Goal: Task Accomplishment & Management: Manage account settings

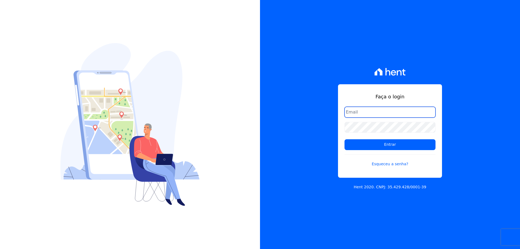
click at [358, 109] on input "email" at bounding box center [390, 112] width 91 height 11
type input "[EMAIL_ADDRESS][DOMAIN_NAME]"
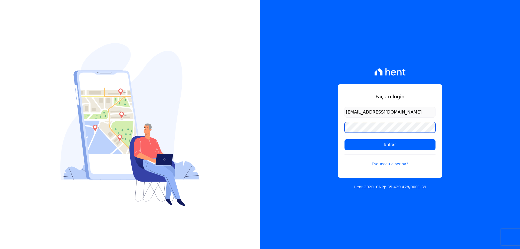
click at [345, 139] on input "Entrar" at bounding box center [390, 144] width 91 height 11
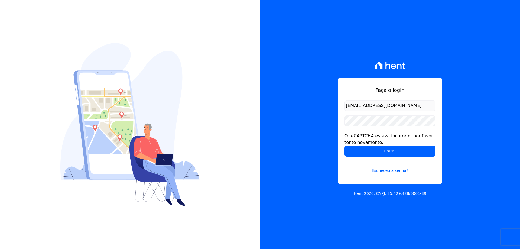
click at [388, 127] on form "[EMAIL_ADDRESS][DOMAIN_NAME] O reCAPTCHA estava incorreto, por favor tente nova…" at bounding box center [390, 140] width 91 height 80
click at [345, 146] on input "Entrar" at bounding box center [390, 151] width 91 height 11
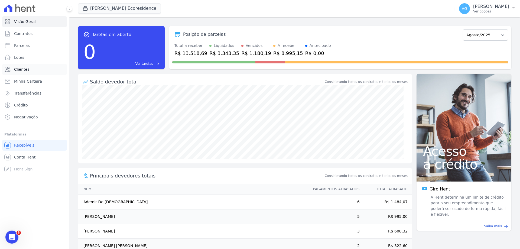
click at [29, 66] on link "Clientes" at bounding box center [34, 69] width 65 height 11
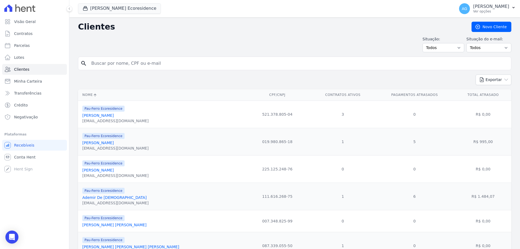
click at [149, 65] on input "search" at bounding box center [298, 63] width 421 height 11
type input "moacir"
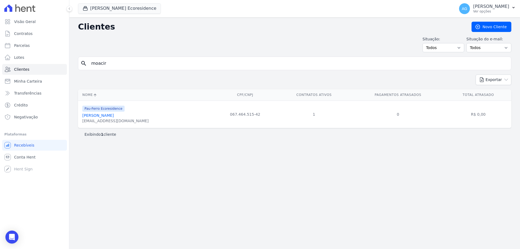
click at [114, 116] on link "Moacir Carvalho Oliveira" at bounding box center [97, 115] width 31 height 4
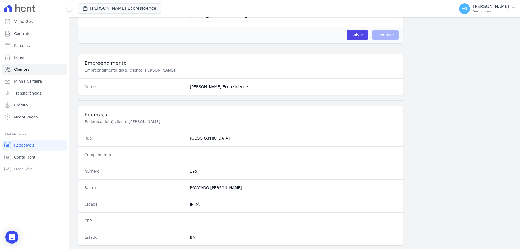
scroll to position [258, 0]
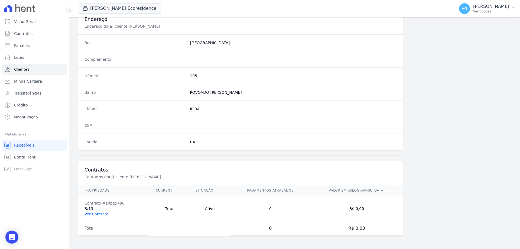
click at [105, 212] on link "Ver Contrato" at bounding box center [97, 214] width 24 height 4
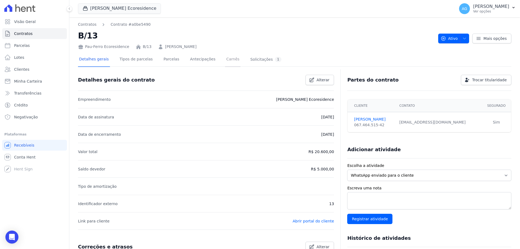
click at [225, 58] on link "Carnês" at bounding box center [232, 60] width 15 height 14
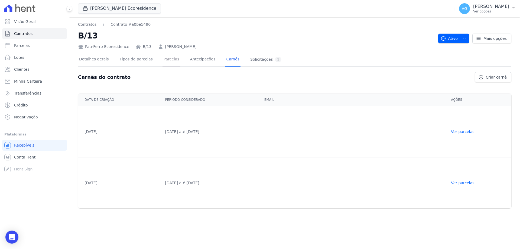
click at [166, 60] on link "Parcelas" at bounding box center [172, 60] width 18 height 14
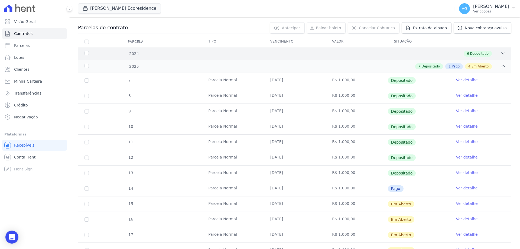
scroll to position [81, 0]
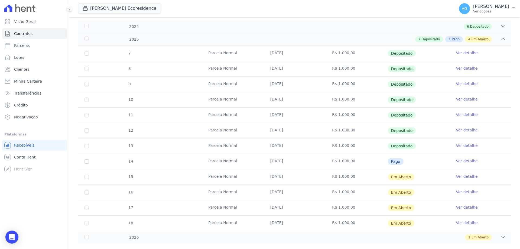
click at [468, 162] on link "Ver detalhe" at bounding box center [467, 160] width 22 height 5
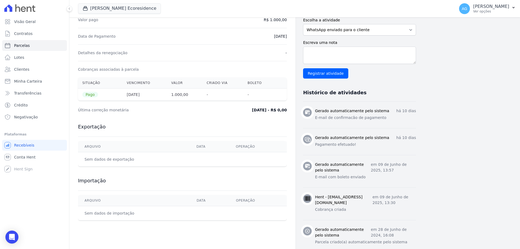
scroll to position [148, 0]
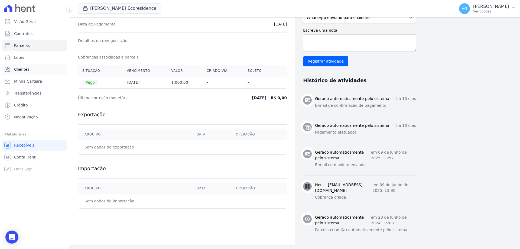
click at [31, 67] on link "Clientes" at bounding box center [34, 69] width 65 height 11
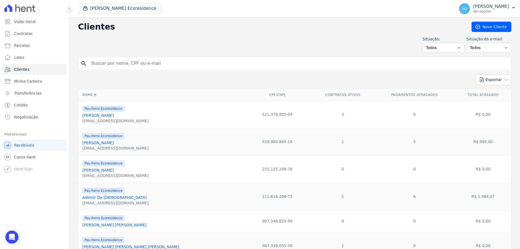
click at [114, 59] on input "search" at bounding box center [298, 63] width 421 height 11
type input "moacir"
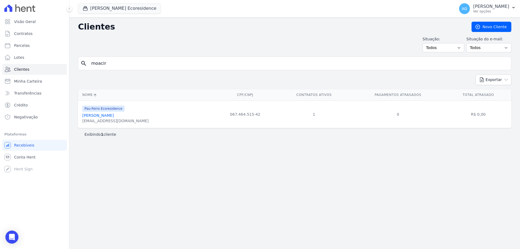
click at [114, 114] on link "Moacir Carvalho Oliveira" at bounding box center [97, 115] width 31 height 4
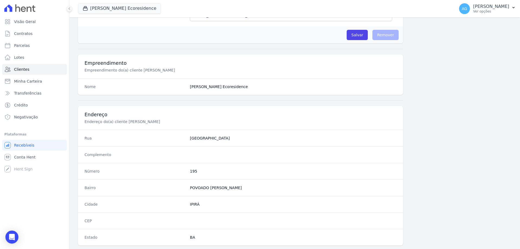
scroll to position [258, 0]
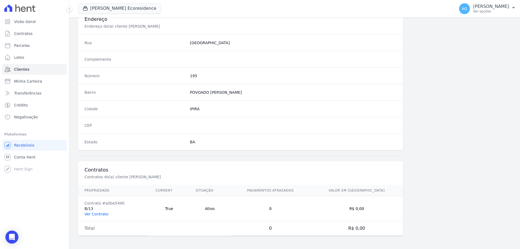
click at [101, 212] on link "Ver Contrato" at bounding box center [97, 214] width 24 height 4
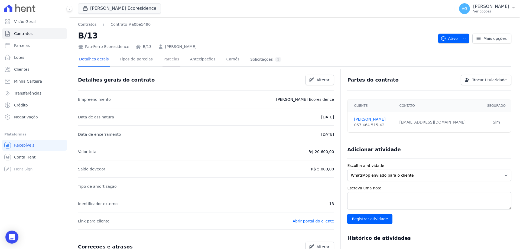
click at [163, 58] on link "Parcelas" at bounding box center [172, 60] width 18 height 14
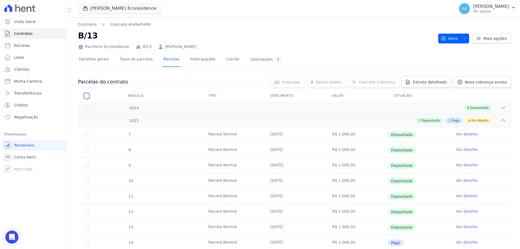
click at [86, 97] on input "checkbox" at bounding box center [87, 96] width 4 height 4
checkbox input "true"
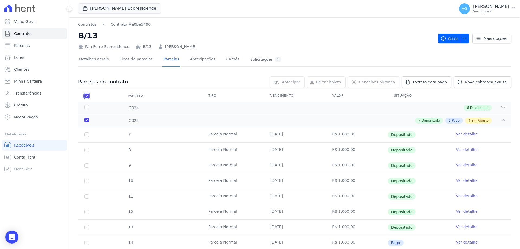
checkbox input "true"
click at [371, 81] on span "Cancelar Cobrança" at bounding box center [377, 81] width 36 height 5
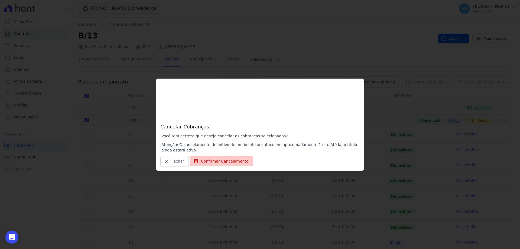
click at [224, 165] on button "Confirmar Cancelamento" at bounding box center [221, 161] width 63 height 10
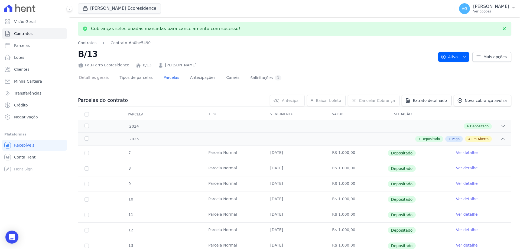
click at [106, 81] on link "Detalhes gerais" at bounding box center [94, 78] width 32 height 14
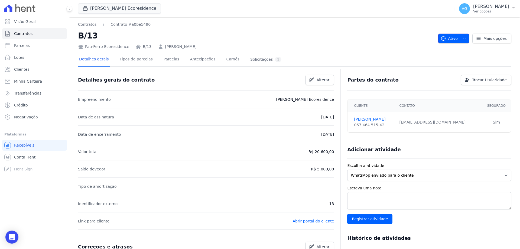
click at [463, 34] on button "Ativo" at bounding box center [453, 39] width 31 height 10
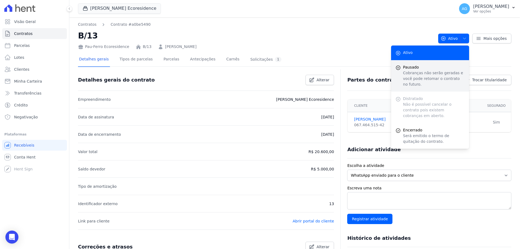
click at [429, 75] on p "Cobranças não serão geradas e você pode retomar o contrato no futuro." at bounding box center [434, 78] width 62 height 17
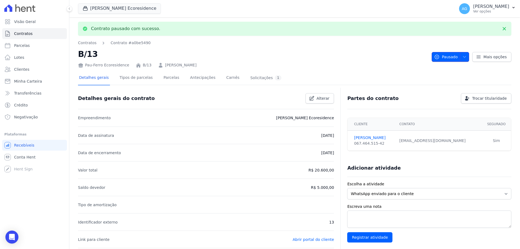
click at [463, 53] on span "button" at bounding box center [463, 57] width 7 height 9
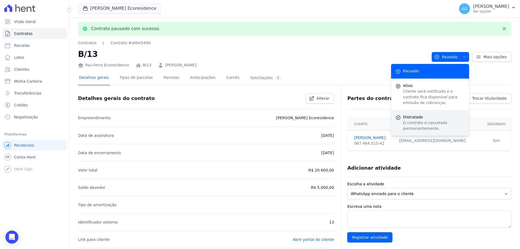
click at [429, 121] on p "O contrato é cancelado permanentemente." at bounding box center [434, 125] width 62 height 11
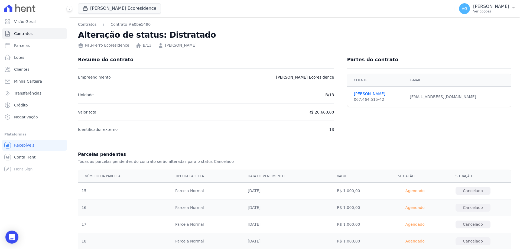
scroll to position [91, 0]
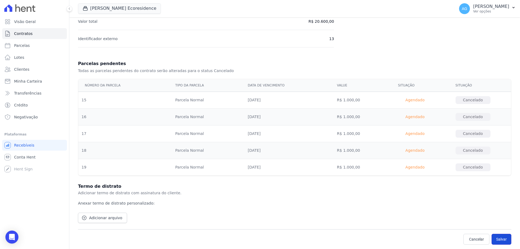
click at [492, 234] on button "Salvar" at bounding box center [502, 239] width 20 height 11
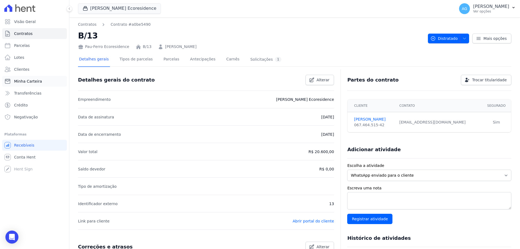
click at [36, 82] on span "Minha Carteira" at bounding box center [28, 81] width 28 height 5
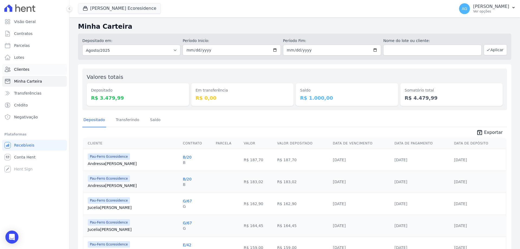
click at [37, 70] on link "Clientes" at bounding box center [34, 69] width 65 height 11
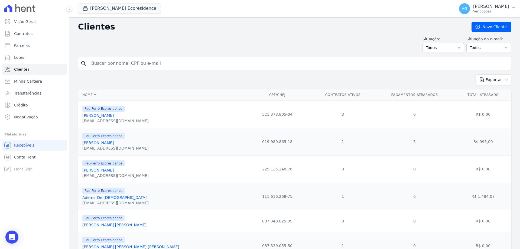
click at [138, 62] on input "search" at bounding box center [298, 63] width 421 height 11
type input "luciene"
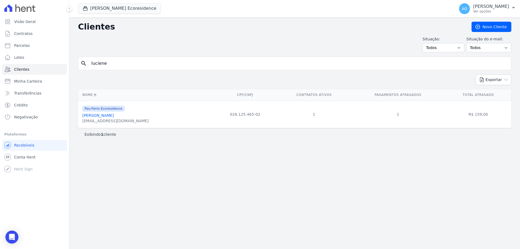
click at [106, 114] on link "Luciene Oliveira Silva" at bounding box center [97, 115] width 31 height 4
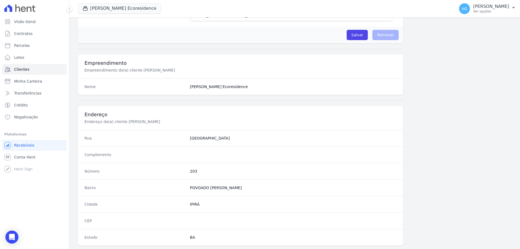
scroll to position [258, 0]
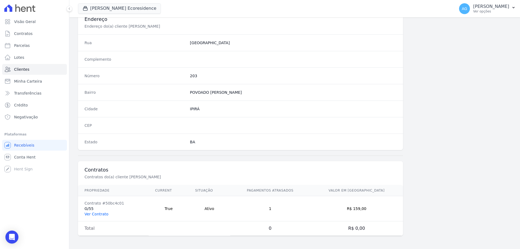
click at [102, 214] on link "Ver Contrato" at bounding box center [97, 214] width 24 height 4
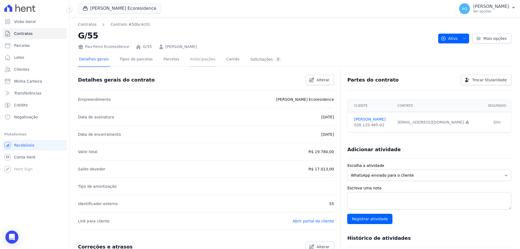
click at [197, 65] on link "Antecipações" at bounding box center [203, 60] width 28 height 14
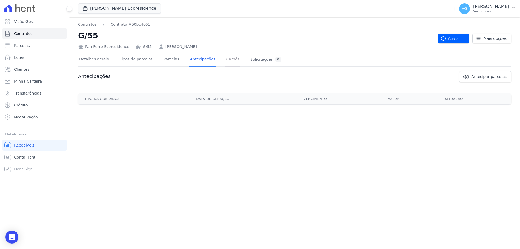
click at [225, 61] on link "Carnês" at bounding box center [232, 60] width 15 height 14
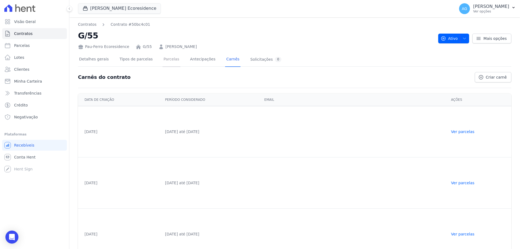
click at [167, 61] on link "Parcelas" at bounding box center [172, 60] width 18 height 14
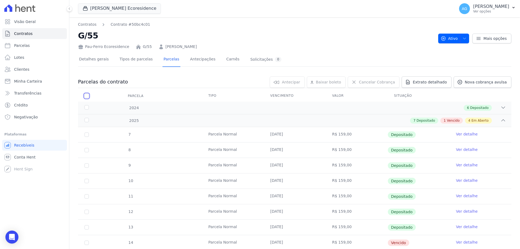
click at [86, 94] on input "checkbox" at bounding box center [87, 96] width 4 height 4
checkbox input "true"
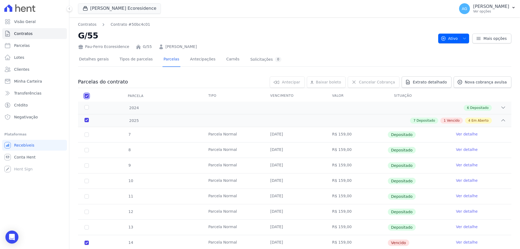
checkbox input "true"
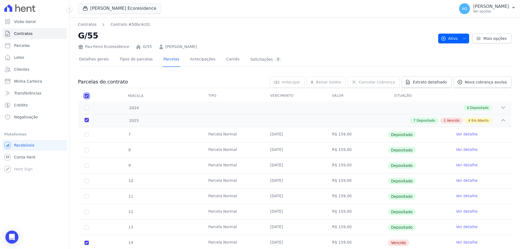
checkbox input "true"
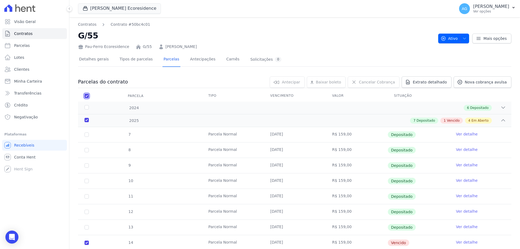
checkbox input "true"
click at [365, 77] on link "Cancelar Cobrança" at bounding box center [374, 81] width 52 height 11
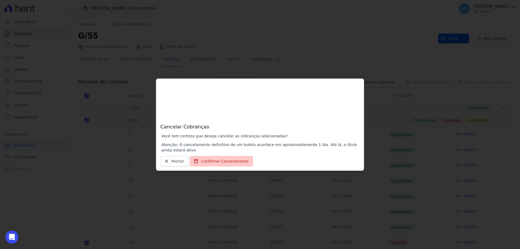
click at [217, 164] on button "Confirmar Cancelamento" at bounding box center [221, 161] width 63 height 10
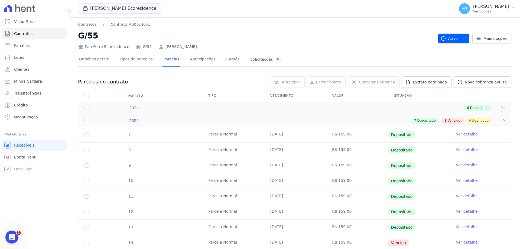
click at [465, 40] on button "Ativo" at bounding box center [453, 39] width 31 height 10
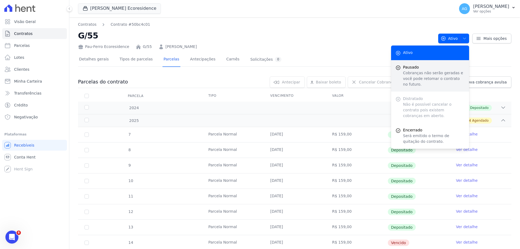
click at [426, 79] on p "Cobranças não serão geradas e você pode retomar o contrato no futuro." at bounding box center [434, 78] width 62 height 17
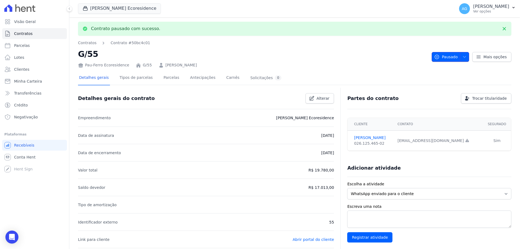
click at [462, 55] on icon "button" at bounding box center [464, 57] width 4 height 4
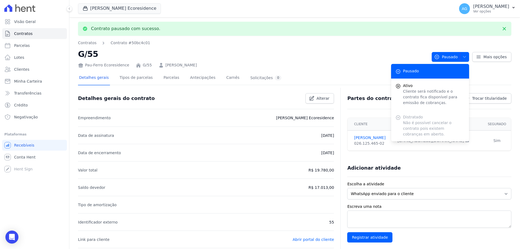
click at [347, 65] on div "Pau-Ferro Ecoresidence G/55 LUCIENE OLIVEIRA SILVA" at bounding box center [252, 64] width 349 height 8
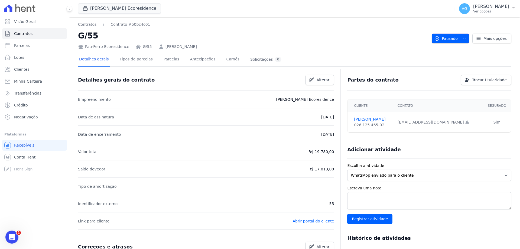
click at [464, 42] on span "button" at bounding box center [463, 38] width 7 height 9
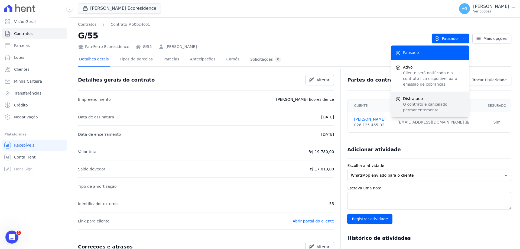
click at [425, 107] on p "O contrato é cancelado permanentemente." at bounding box center [434, 107] width 62 height 11
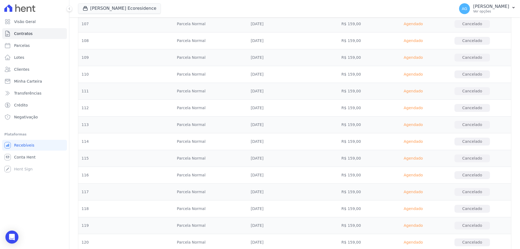
scroll to position [1804, 0]
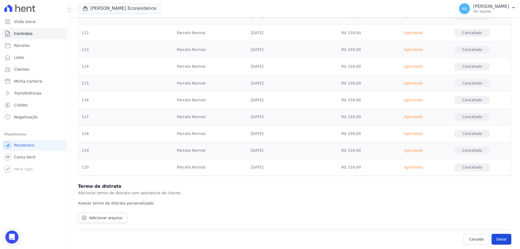
click at [495, 235] on button "Salvar" at bounding box center [502, 239] width 20 height 11
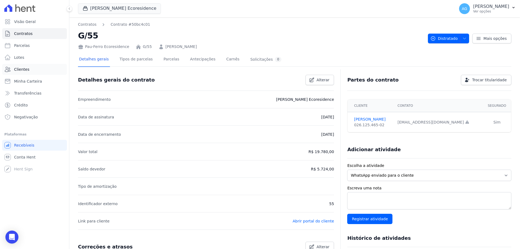
click at [24, 65] on link "Clientes" at bounding box center [34, 69] width 65 height 11
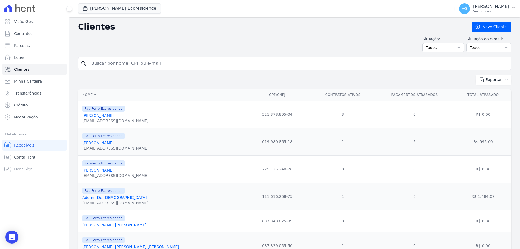
click at [152, 61] on input "search" at bounding box center [298, 63] width 421 height 11
type input "ana hélia"
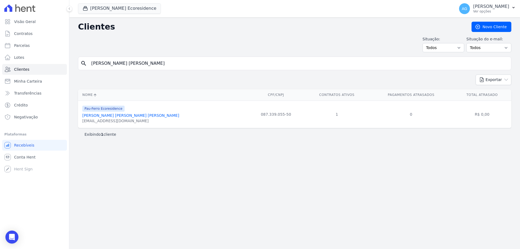
click at [114, 116] on link "Ana Hélia Da Silva Cerqueira" at bounding box center [130, 115] width 97 height 4
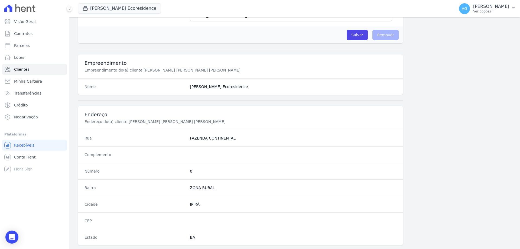
scroll to position [258, 0]
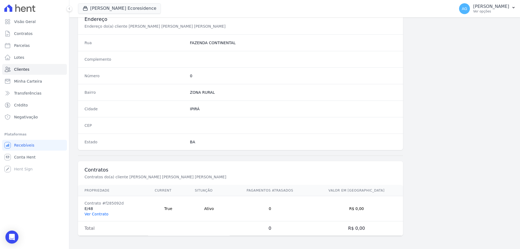
click at [96, 213] on link "Ver Contrato" at bounding box center [97, 214] width 24 height 4
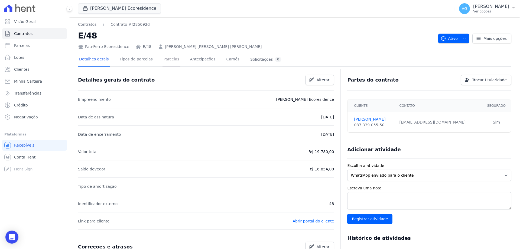
click at [169, 63] on link "Parcelas" at bounding box center [172, 60] width 18 height 14
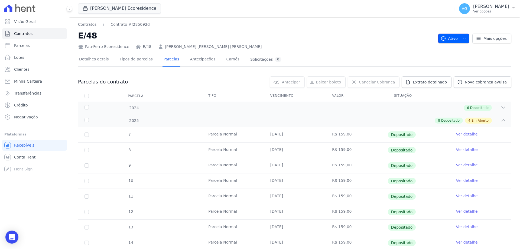
click at [464, 34] on button "Ativo" at bounding box center [453, 39] width 31 height 10
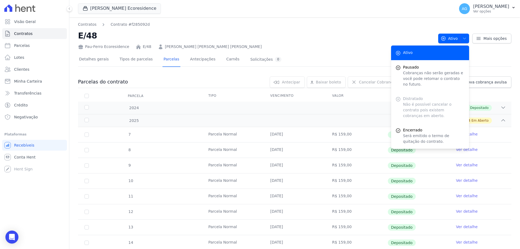
click at [283, 9] on div "Pau Ferro Ecoresidence PROSPERARE EMPREENDIMENTOS E SERVICOS LTDA NASCENTE DA V…" at bounding box center [265, 9] width 375 height 18
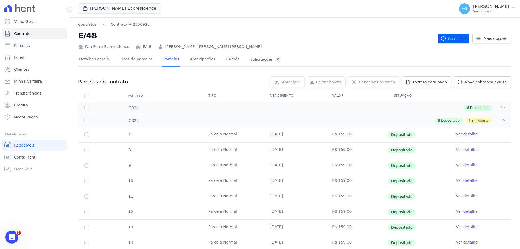
click at [461, 41] on span "button" at bounding box center [463, 38] width 7 height 9
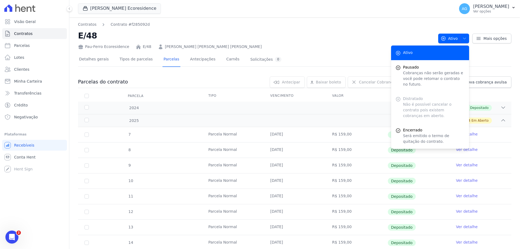
click at [428, 99] on div "Distratado Não é possível cancelar o contrato pois existem cobranças em aberto." at bounding box center [430, 107] width 78 height 31
click at [351, 38] on h2 "E/48" at bounding box center [256, 36] width 356 height 12
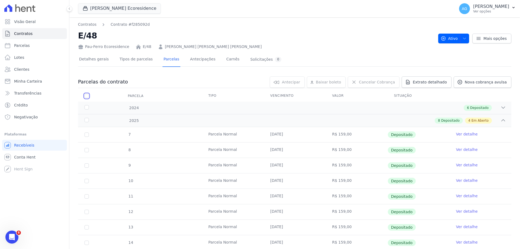
click at [86, 95] on input "checkbox" at bounding box center [87, 96] width 4 height 4
checkbox input "true"
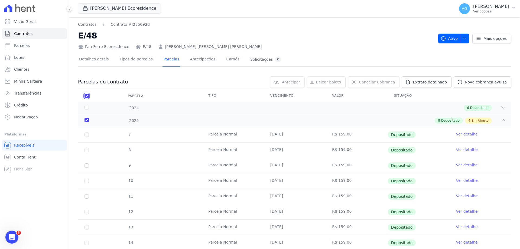
checkbox input "true"
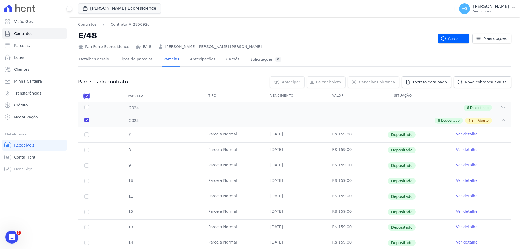
checkbox input "true"
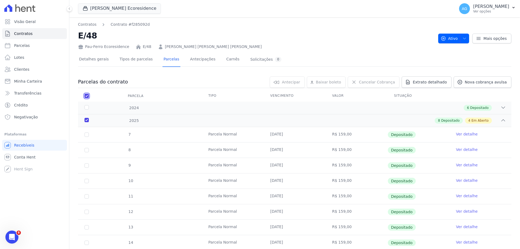
checkbox input "true"
click at [367, 78] on link "Cancelar Cobrança" at bounding box center [374, 81] width 52 height 11
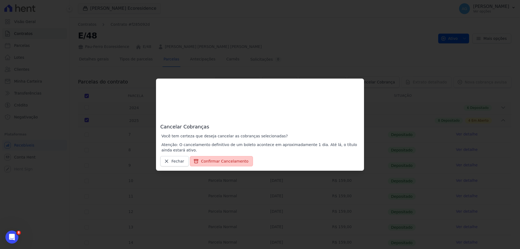
click at [221, 158] on button "Confirmar Cancelamento" at bounding box center [221, 161] width 63 height 10
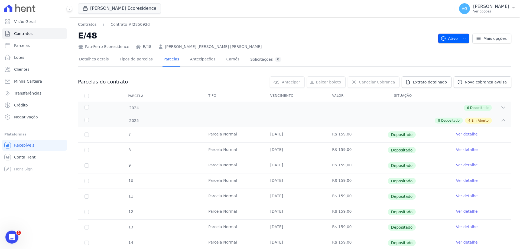
click at [462, 36] on icon "button" at bounding box center [464, 38] width 4 height 4
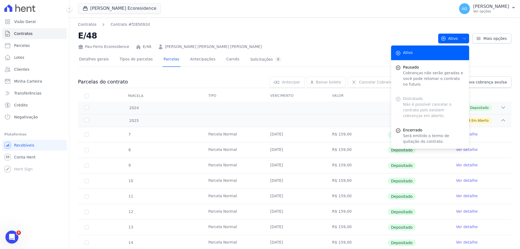
click at [342, 20] on div "Contratos Contrato #f285092d E/48 Pau-Ferro Ecoresidence E/48 [PERSON_NAME] [PE…" at bounding box center [294, 230] width 451 height 426
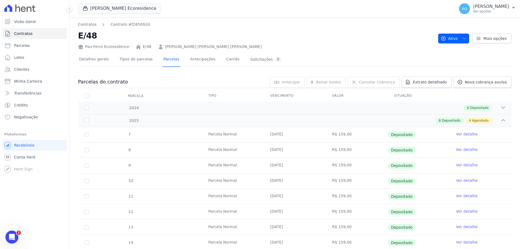
click at [454, 39] on span "Ativo" at bounding box center [449, 39] width 17 height 10
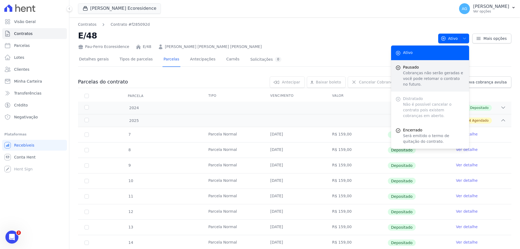
click at [434, 80] on p "Cobranças não serão geradas e você pode retomar o contrato no futuro." at bounding box center [434, 78] width 62 height 17
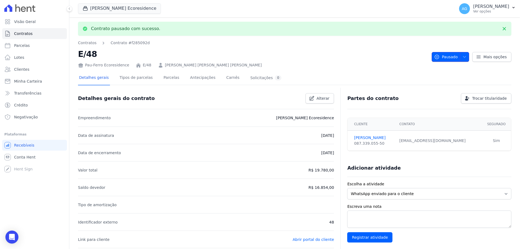
click at [460, 55] on span "button" at bounding box center [463, 57] width 7 height 9
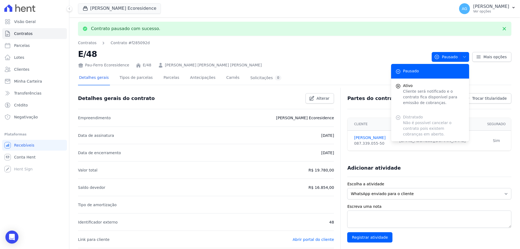
click at [297, 40] on div "Contrato pausado com sucesso. Contratos Contrato #f285092d E/48 Pau-Ferro Ecore…" at bounding box center [294, 249] width 451 height 465
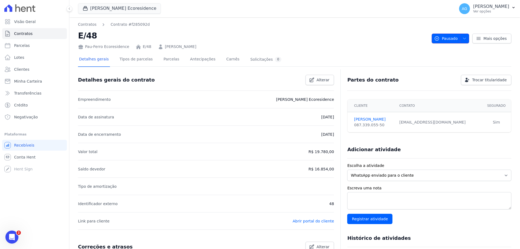
click at [460, 37] on span "button" at bounding box center [463, 38] width 7 height 9
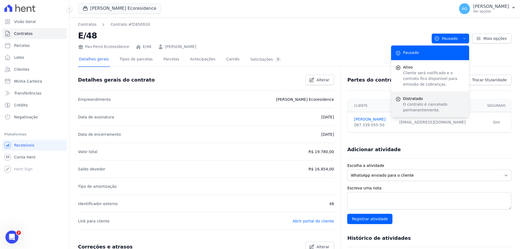
click at [430, 100] on span "Distratado" at bounding box center [434, 99] width 62 height 6
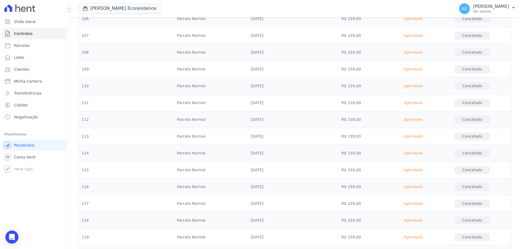
scroll to position [1787, 0]
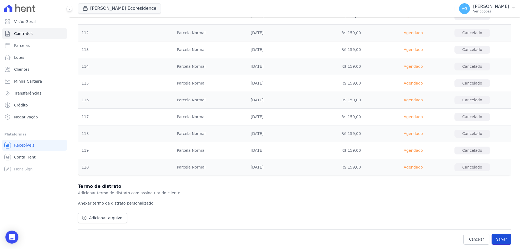
click at [500, 235] on button "Salvar" at bounding box center [502, 239] width 20 height 11
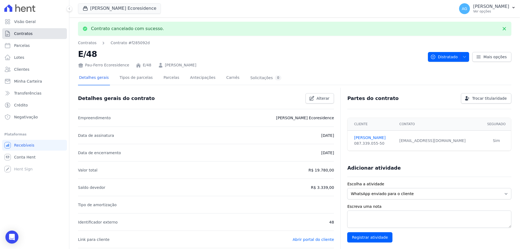
click at [34, 34] on link "Contratos" at bounding box center [34, 33] width 65 height 11
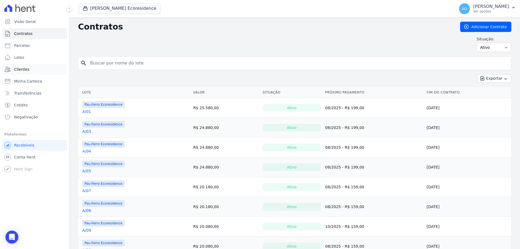
click at [32, 73] on link "Clientes" at bounding box center [34, 69] width 65 height 11
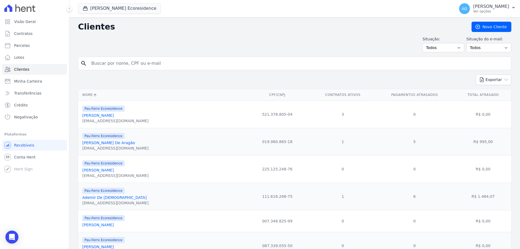
click at [124, 64] on input "search" at bounding box center [298, 63] width 421 height 11
type input "dunda"
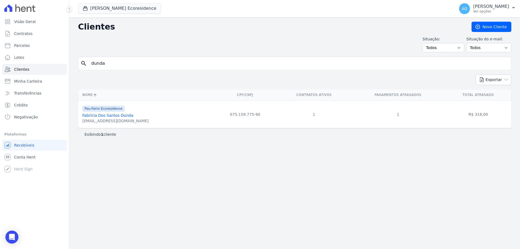
click at [119, 113] on link "Fabrícia Dos Santos Dunda" at bounding box center [107, 115] width 51 height 4
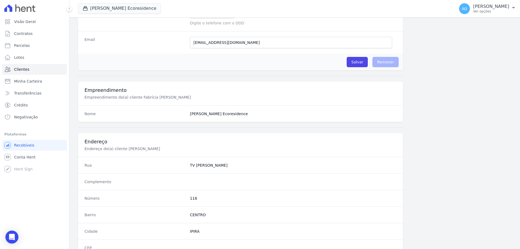
scroll to position [258, 0]
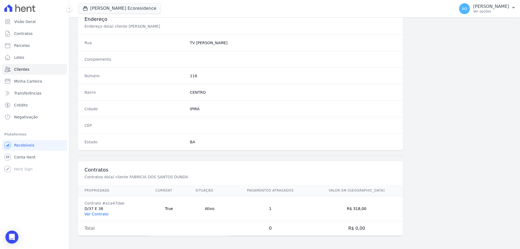
click at [100, 213] on link "Ver Contrato" at bounding box center [97, 214] width 24 height 4
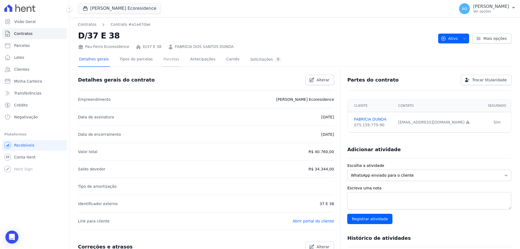
click at [163, 61] on link "Parcelas" at bounding box center [172, 60] width 18 height 14
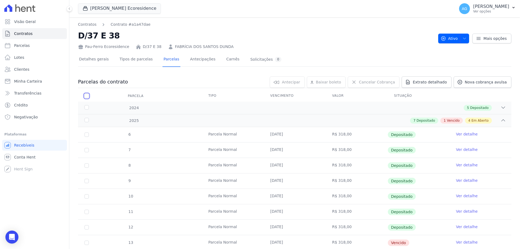
click at [86, 95] on input "checkbox" at bounding box center [87, 96] width 4 height 4
checkbox input "true"
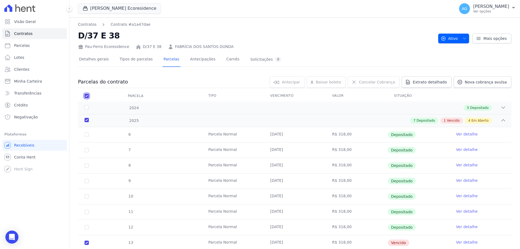
checkbox input "true"
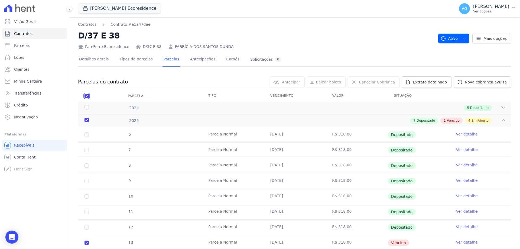
checkbox input "true"
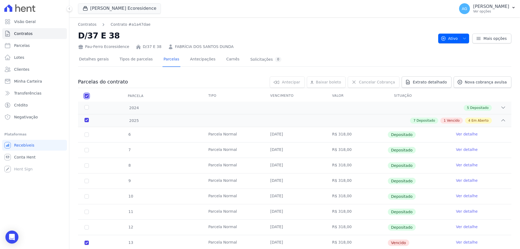
checkbox input "true"
click at [378, 82] on span "Cancelar Cobrança" at bounding box center [377, 81] width 36 height 5
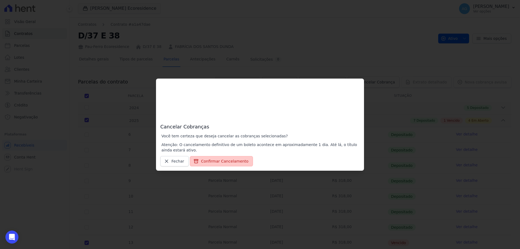
click at [196, 161] on icon "submit" at bounding box center [196, 161] width 4 height 4
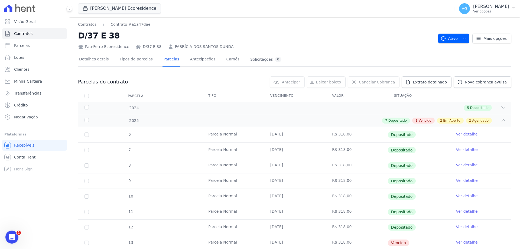
click at [458, 33] on div "Ativo Ativo Pausado Cobranças não serão geradas e você pode retomar o contrato …" at bounding box center [474, 35] width 73 height 15
click at [457, 41] on button "Ativo" at bounding box center [453, 39] width 31 height 10
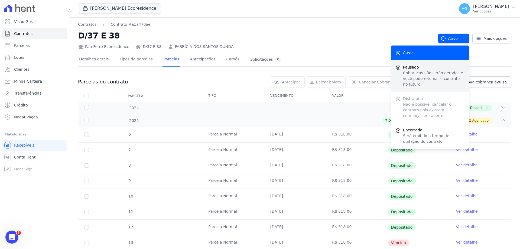
click at [430, 77] on p "Cobranças não serão geradas e você pode retomar o contrato no futuro." at bounding box center [434, 78] width 62 height 17
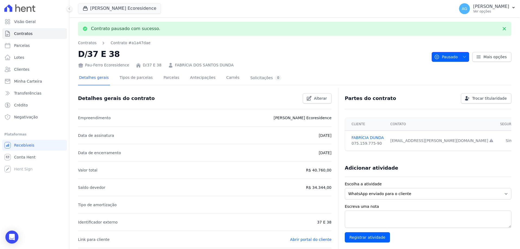
click at [450, 61] on span "Pausado" at bounding box center [446, 57] width 24 height 10
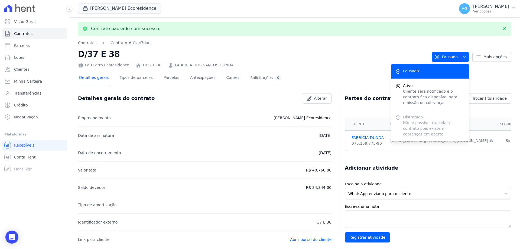
click at [311, 42] on nav "Contratos Contrato #a1a47dae" at bounding box center [252, 43] width 349 height 6
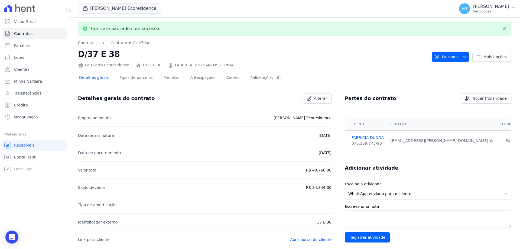
click at [167, 78] on link "Parcelas" at bounding box center [172, 78] width 18 height 14
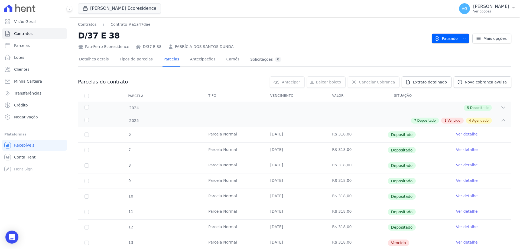
click at [457, 41] on button "Pausado" at bounding box center [450, 39] width 37 height 10
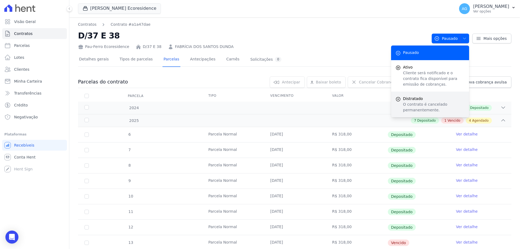
click at [426, 105] on p "O contrato é cancelado permanentemente." at bounding box center [434, 107] width 62 height 11
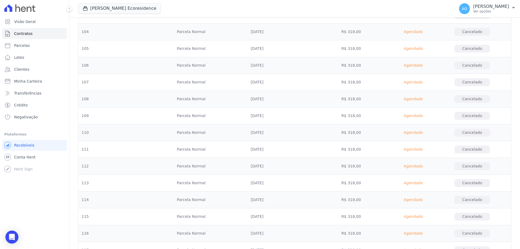
scroll to position [1821, 0]
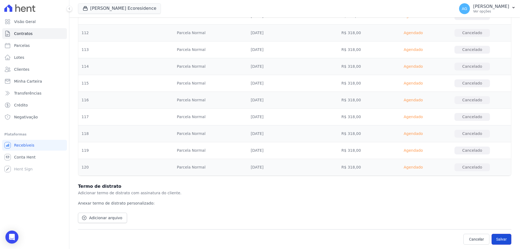
click at [504, 238] on button "Salvar" at bounding box center [502, 239] width 20 height 11
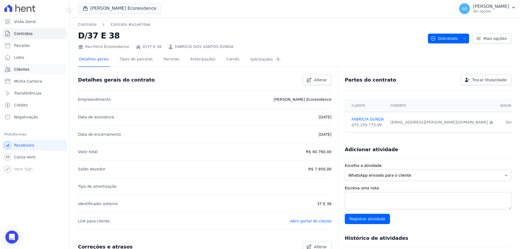
click at [28, 68] on link "Clientes" at bounding box center [34, 69] width 65 height 11
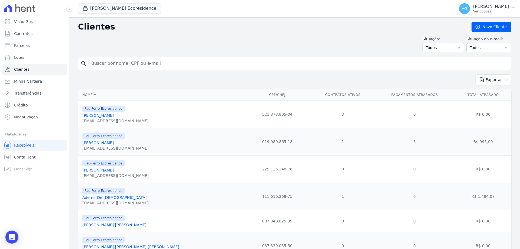
click at [165, 64] on input "search" at bounding box center [298, 63] width 421 height 11
type input "CELINALVA"
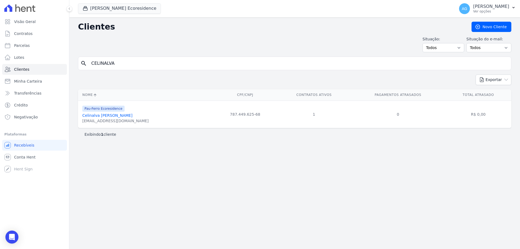
click at [112, 116] on link "Celinalva [PERSON_NAME]" at bounding box center [107, 115] width 50 height 4
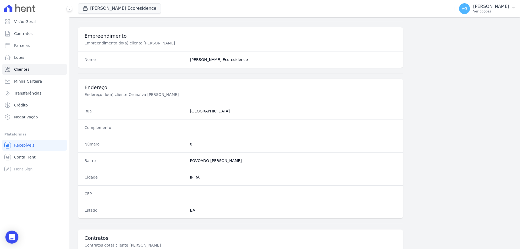
scroll to position [258, 0]
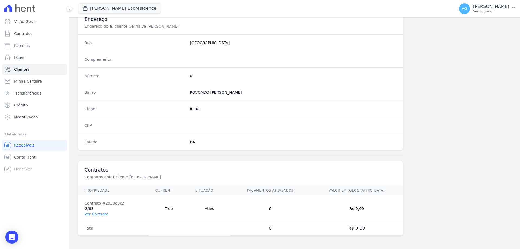
click at [101, 228] on td "Total" at bounding box center [113, 228] width 71 height 14
click at [102, 213] on link "Ver Contrato" at bounding box center [97, 214] width 24 height 4
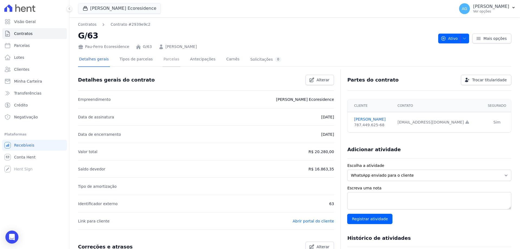
click at [163, 61] on link "Parcelas" at bounding box center [172, 60] width 18 height 14
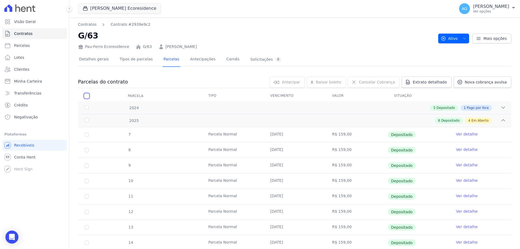
click at [88, 97] on input "checkbox" at bounding box center [87, 96] width 4 height 4
checkbox input "true"
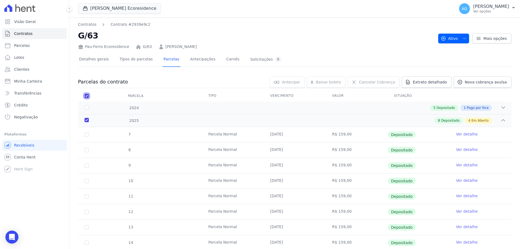
checkbox input "true"
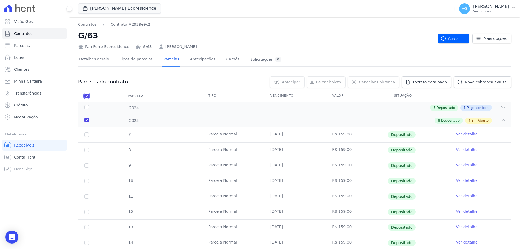
checkbox input "true"
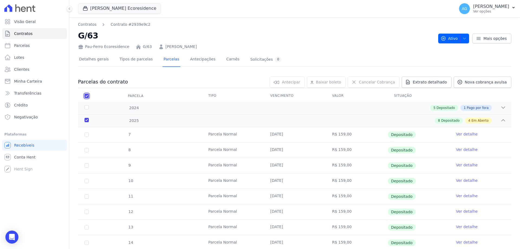
checkbox input "true"
click at [369, 82] on span "Cancelar Cobrança" at bounding box center [377, 81] width 36 height 5
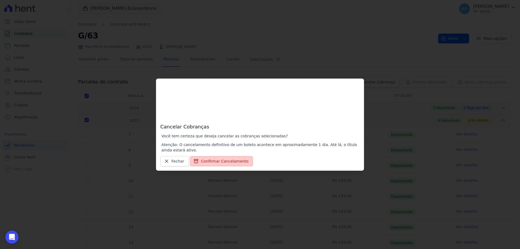
click at [201, 160] on button "Confirmar Cancelamento" at bounding box center [221, 161] width 63 height 10
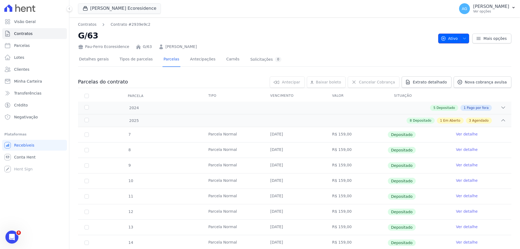
click at [452, 39] on span "Ativo" at bounding box center [449, 39] width 17 height 10
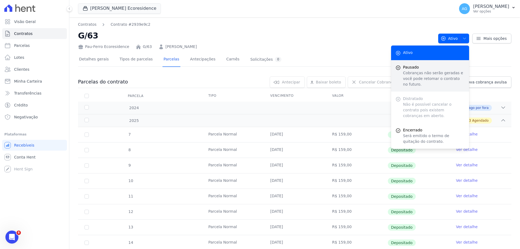
click at [423, 81] on p "Cobranças não serão geradas e você pode retomar o contrato no futuro." at bounding box center [434, 78] width 62 height 17
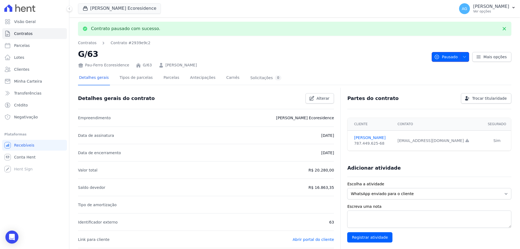
click at [453, 56] on span "Pausado" at bounding box center [446, 57] width 24 height 10
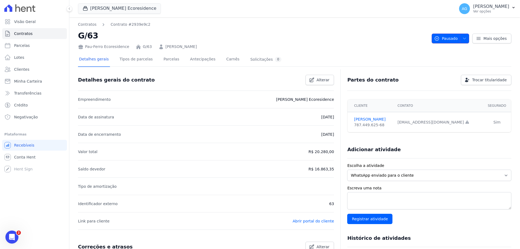
click at [440, 40] on span "Pausado" at bounding box center [446, 39] width 24 height 10
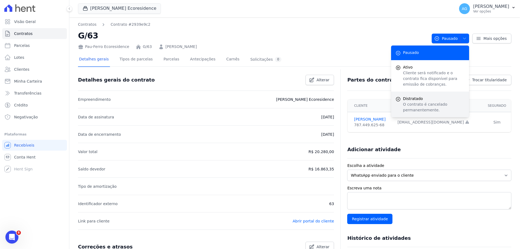
click at [420, 97] on span "Distratado" at bounding box center [434, 99] width 62 height 6
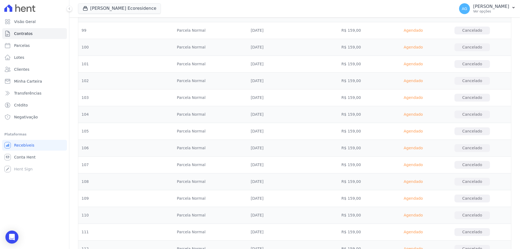
scroll to position [1787, 0]
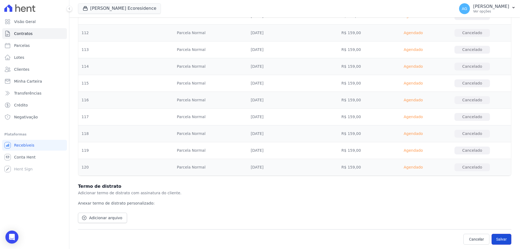
click at [502, 241] on button "Salvar" at bounding box center [502, 239] width 20 height 11
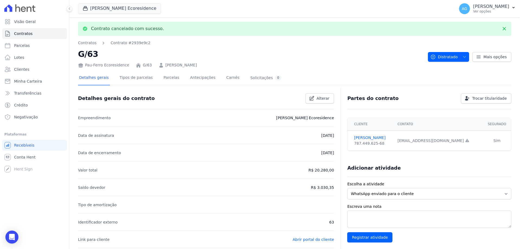
click at [195, 67] on link "[PERSON_NAME]" at bounding box center [181, 65] width 31 height 6
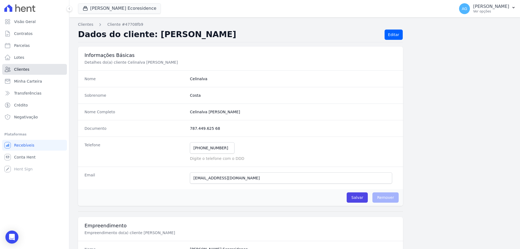
click at [24, 72] on link "Clientes" at bounding box center [34, 69] width 65 height 11
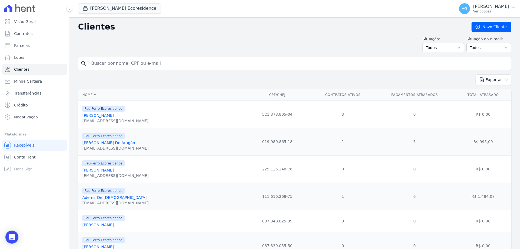
click at [188, 67] on input "search" at bounding box center [298, 63] width 421 height 11
type input "valvique"
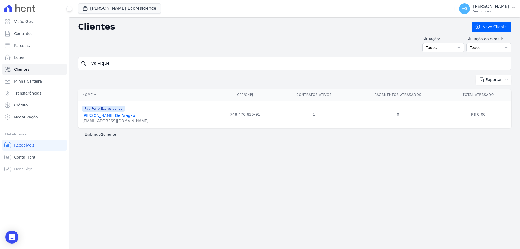
click at [125, 115] on link "[PERSON_NAME] De Aragão" at bounding box center [108, 115] width 53 height 4
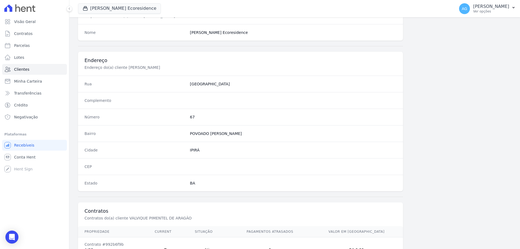
scroll to position [258, 0]
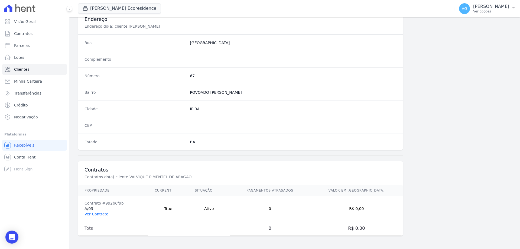
click at [96, 216] on link "Ver Contrato" at bounding box center [97, 214] width 24 height 4
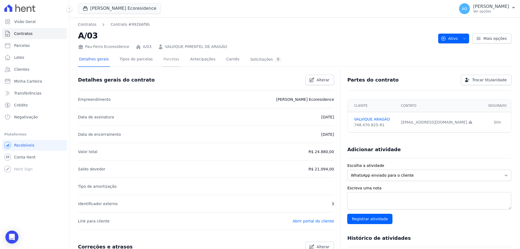
click at [163, 57] on link "Parcelas" at bounding box center [172, 60] width 18 height 14
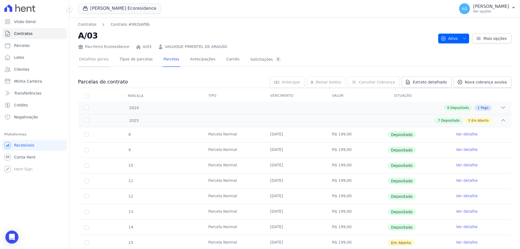
click at [103, 58] on link "Detalhes gerais" at bounding box center [94, 60] width 32 height 14
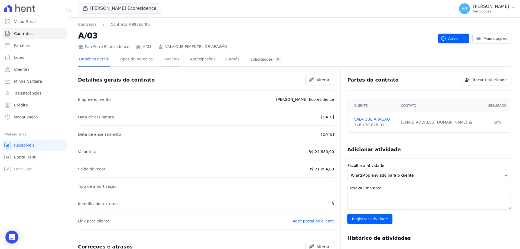
click at [163, 57] on link "Parcelas" at bounding box center [172, 60] width 18 height 14
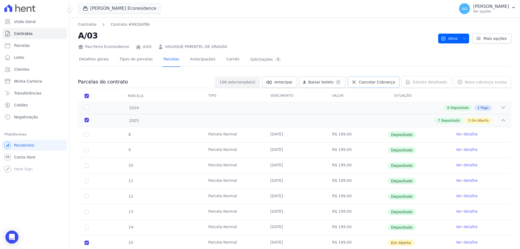
click at [371, 83] on span "Cancelar Cobrança" at bounding box center [377, 81] width 36 height 5
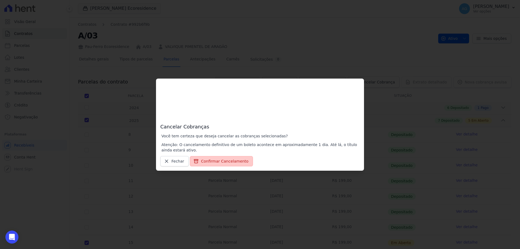
click at [222, 160] on button "Confirmar Cancelamento" at bounding box center [221, 161] width 63 height 10
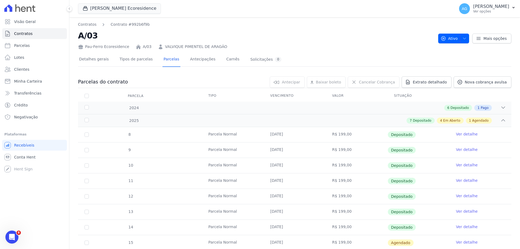
click at [455, 51] on div "Detalhes gerais Tipos de parcelas [GEOGRAPHIC_DATA] Antecipações Carnês Solicit…" at bounding box center [294, 244] width 433 height 389
click at [455, 36] on span "Ativo" at bounding box center [449, 39] width 17 height 10
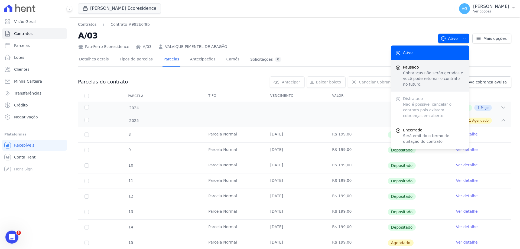
click at [439, 81] on p "Cobranças não serão geradas e você pode retomar o contrato no futuro." at bounding box center [434, 78] width 62 height 17
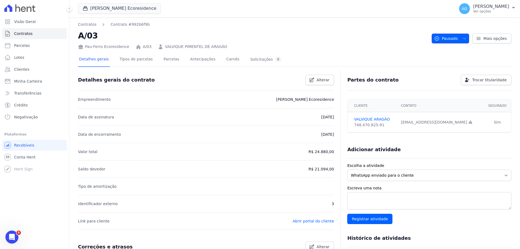
click at [464, 38] on icon "button" at bounding box center [464, 38] width 4 height 4
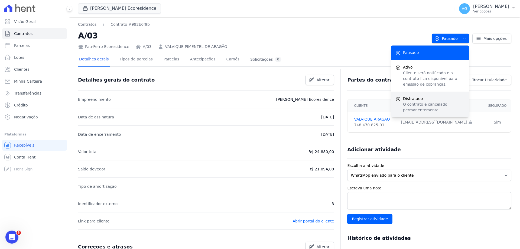
click at [416, 106] on p "O contrato é cancelado permanentemente." at bounding box center [434, 107] width 62 height 11
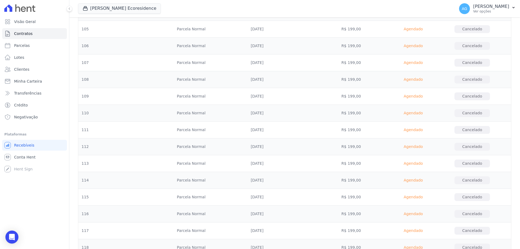
scroll to position [1787, 0]
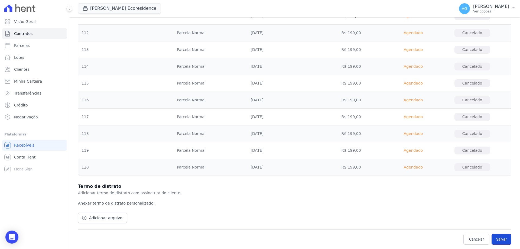
click at [504, 239] on button "Salvar" at bounding box center [502, 239] width 20 height 11
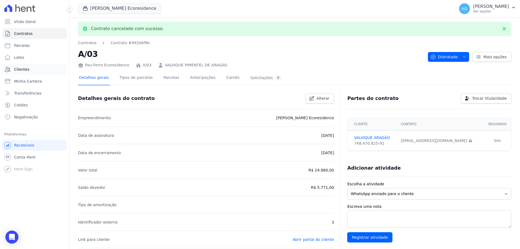
click at [30, 72] on link "Clientes" at bounding box center [34, 69] width 65 height 11
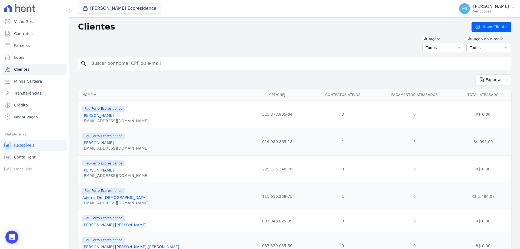
click at [143, 63] on input "search" at bounding box center [298, 63] width 421 height 11
type input "tailane"
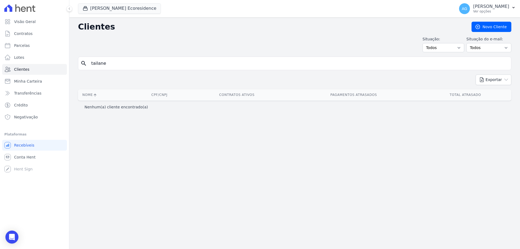
click at [149, 66] on input "tailane" at bounding box center [298, 63] width 421 height 11
type input "[PERSON_NAME]"
